Goal: Information Seeking & Learning: Learn about a topic

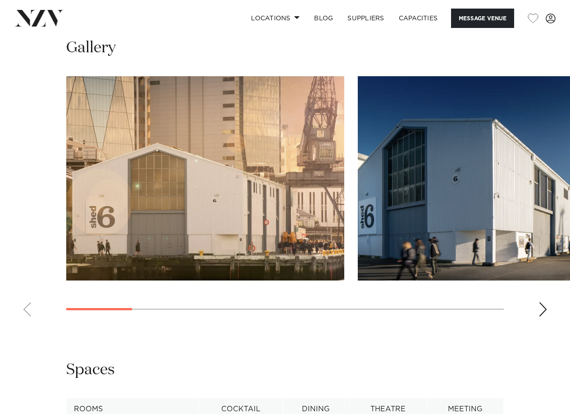
scroll to position [1008, 0]
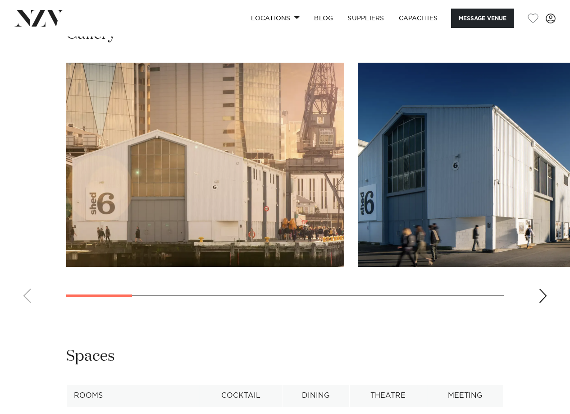
click at [546, 303] on div "Next slide" at bounding box center [543, 295] width 9 height 14
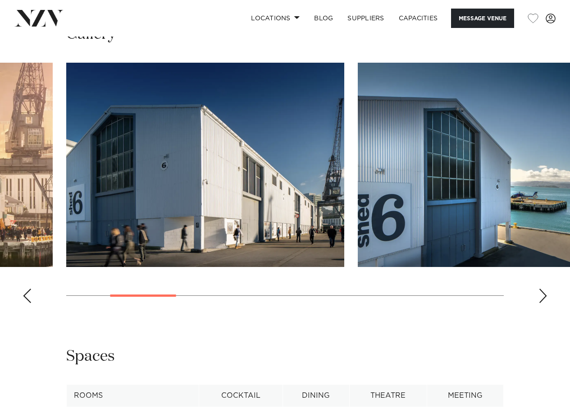
click at [546, 303] on div "Next slide" at bounding box center [543, 295] width 9 height 14
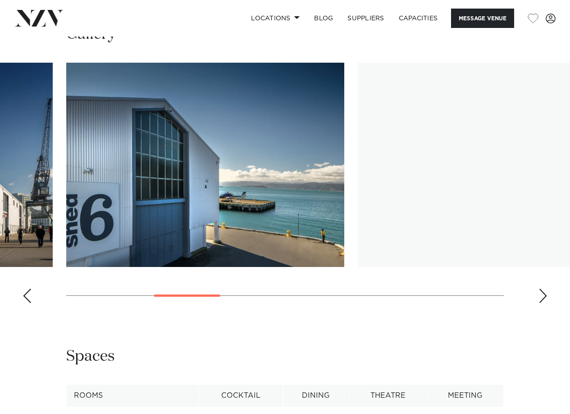
click at [546, 303] on div "Next slide" at bounding box center [543, 295] width 9 height 14
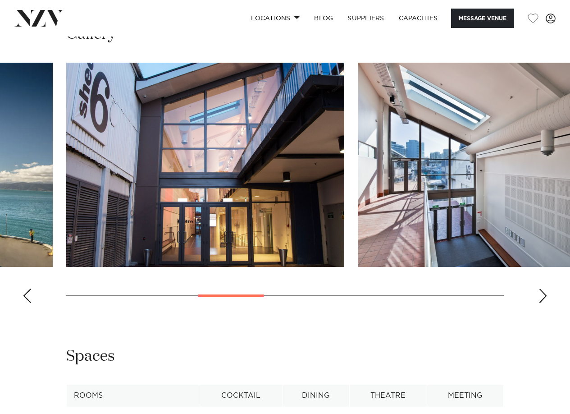
click at [545, 303] on div "Next slide" at bounding box center [543, 295] width 9 height 14
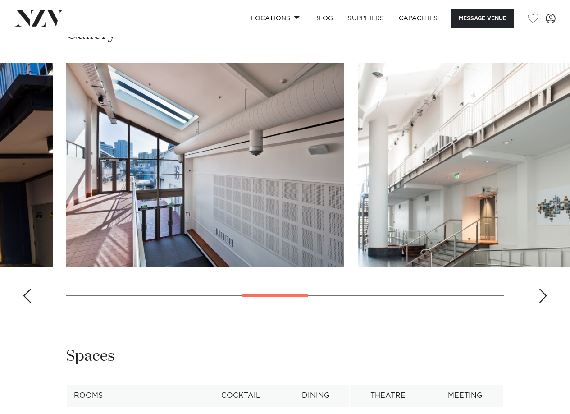
click at [545, 303] on div "Next slide" at bounding box center [543, 295] width 9 height 14
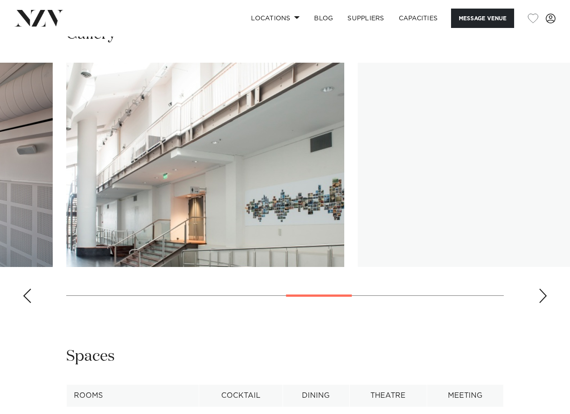
click at [545, 303] on div "Next slide" at bounding box center [543, 295] width 9 height 14
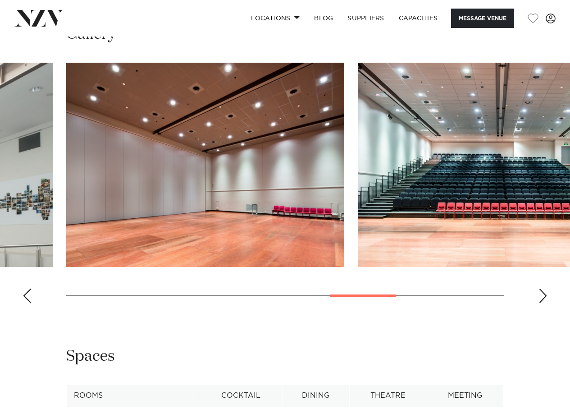
click at [545, 303] on div "Next slide" at bounding box center [543, 295] width 9 height 14
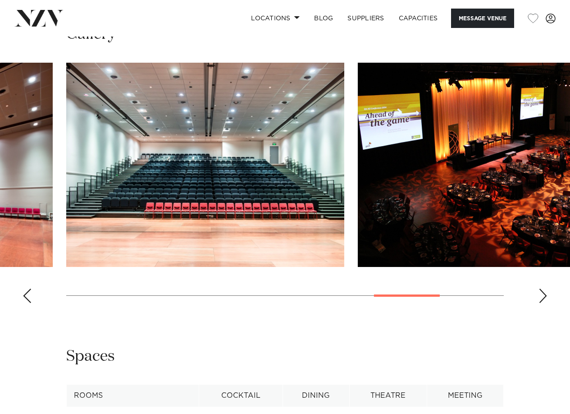
click at [545, 303] on div "Next slide" at bounding box center [543, 295] width 9 height 14
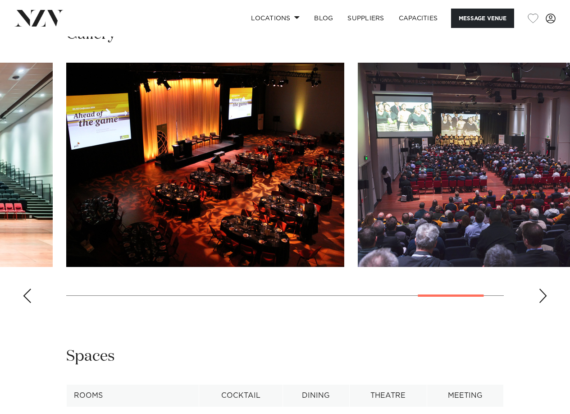
click at [545, 303] on div "Next slide" at bounding box center [543, 295] width 9 height 14
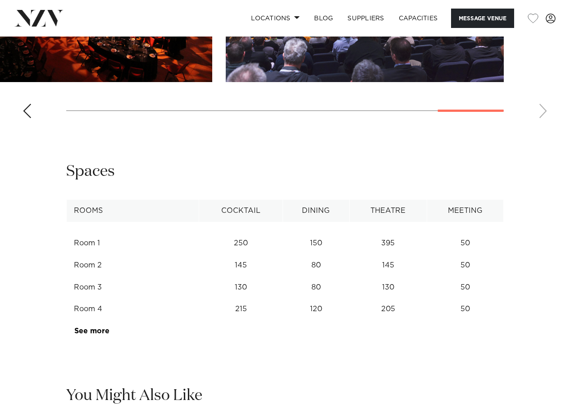
scroll to position [1194, 0]
drag, startPoint x: 264, startPoint y: 307, endPoint x: 242, endPoint y: 305, distance: 22.7
click at [263, 298] on td "130" at bounding box center [241, 287] width 84 height 22
drag, startPoint x: 239, startPoint y: 301, endPoint x: 476, endPoint y: 298, distance: 237.1
click at [476, 298] on tr "Room 3 130 80 130 50" at bounding box center [285, 287] width 437 height 22
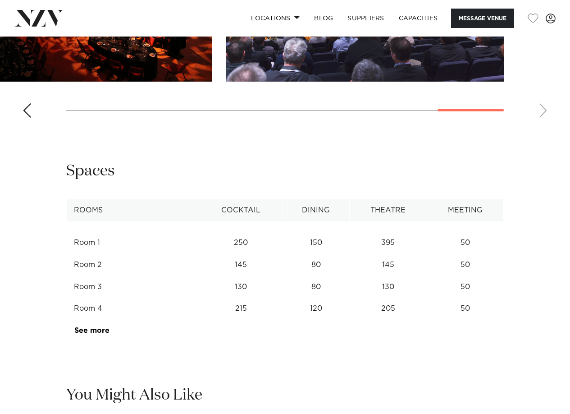
click at [471, 296] on td "50" at bounding box center [465, 287] width 77 height 22
drag, startPoint x: 442, startPoint y: 298, endPoint x: 88, endPoint y: 300, distance: 353.4
click at [89, 298] on tr "Room 3 130 80 130 50" at bounding box center [285, 287] width 437 height 22
drag, startPoint x: 74, startPoint y: 299, endPoint x: 182, endPoint y: 297, distance: 107.7
click at [180, 297] on td "Room 3" at bounding box center [133, 287] width 133 height 22
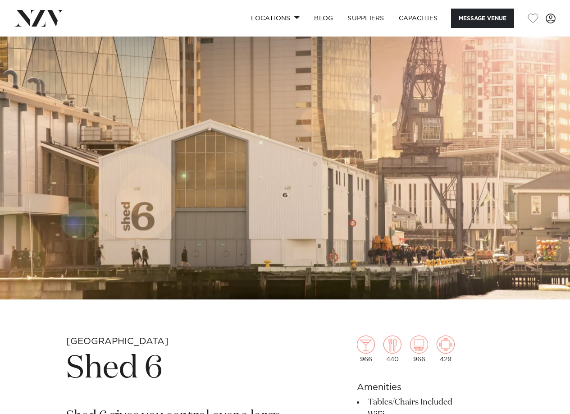
scroll to position [0, 0]
